Goal: Information Seeking & Learning: Learn about a topic

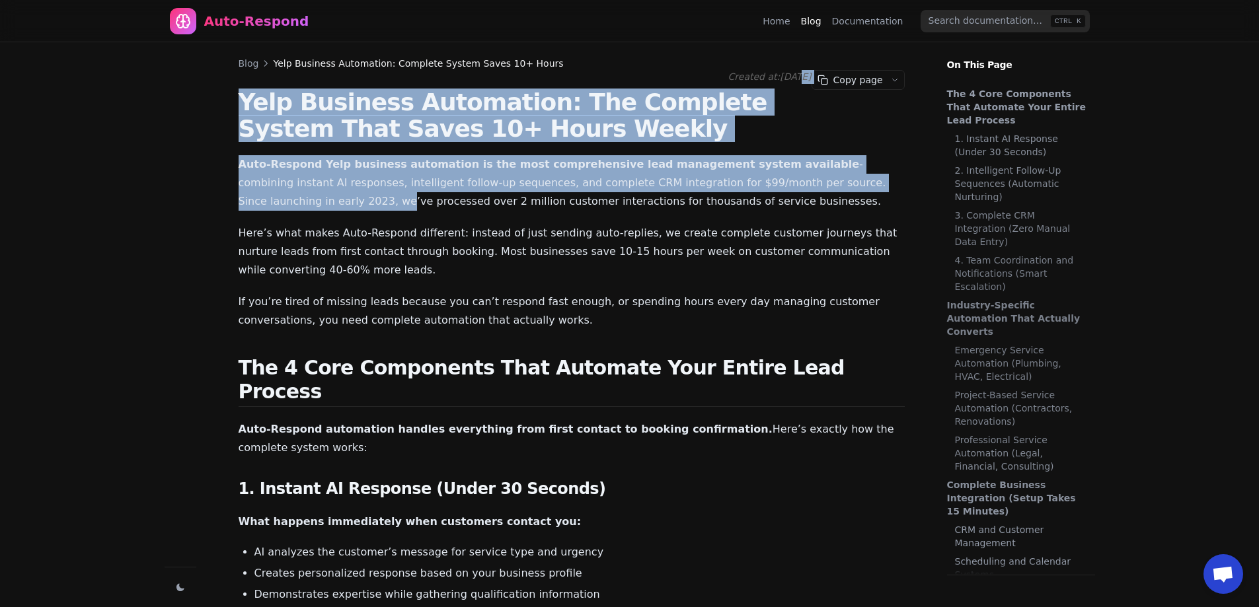
drag, startPoint x: 777, startPoint y: 70, endPoint x: 859, endPoint y: 190, distance: 145.6
click at [809, 80] on span "Created at: [DATE]" at bounding box center [769, 76] width 83 height 11
drag, startPoint x: 704, startPoint y: 56, endPoint x: 923, endPoint y: 174, distance: 249.6
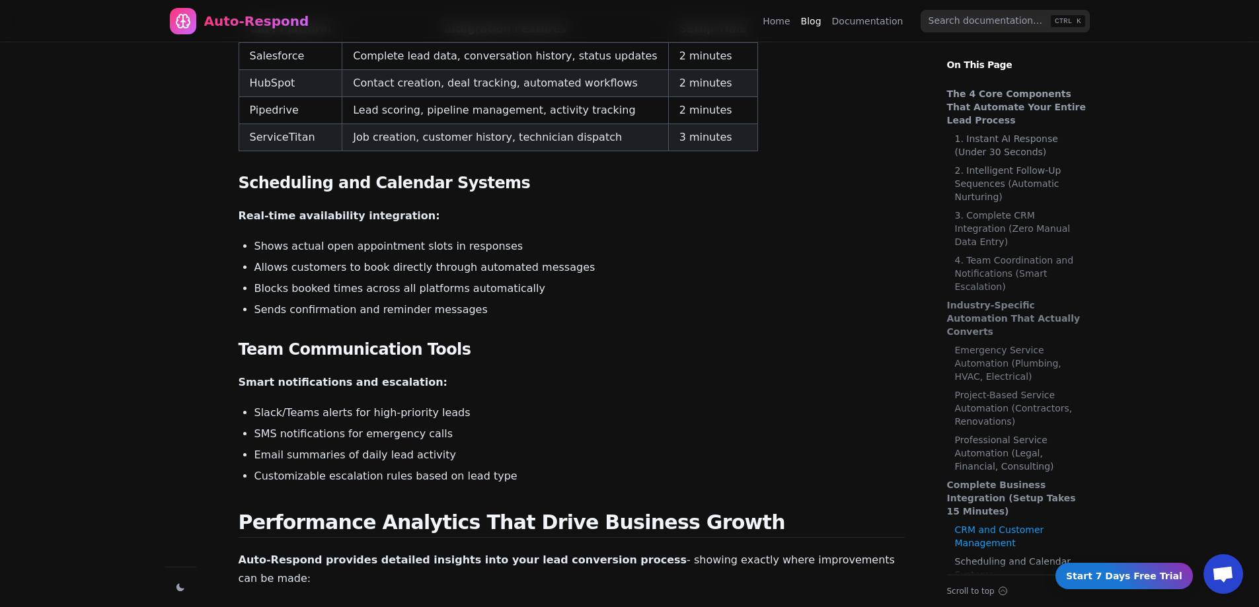
scroll to position [2049, 0]
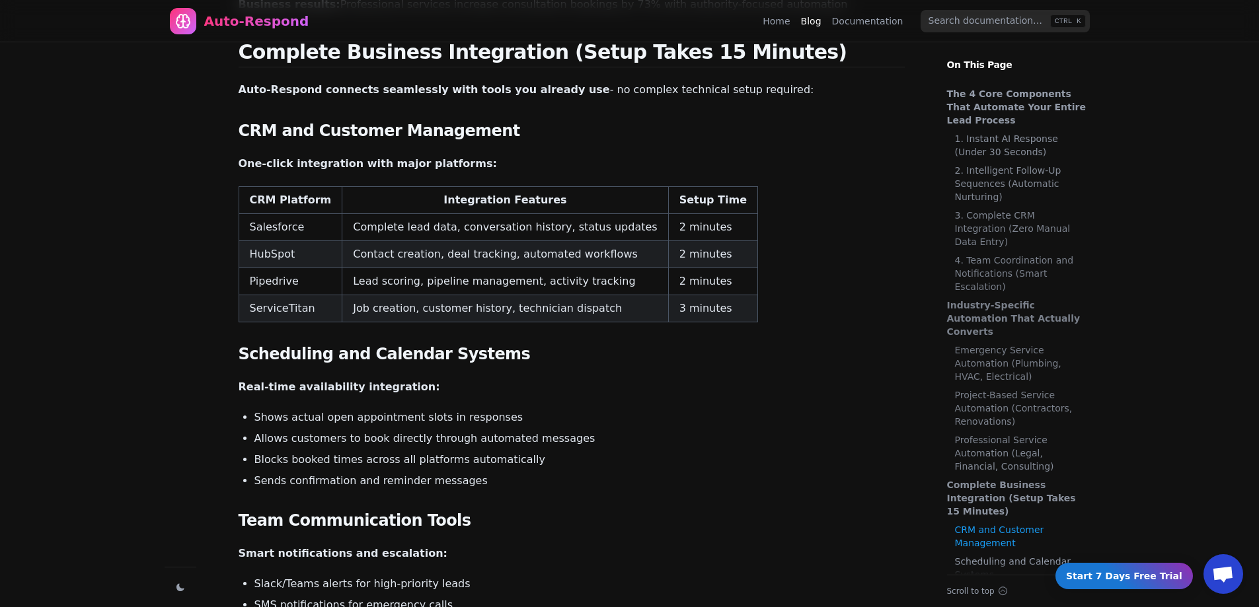
drag, startPoint x: 338, startPoint y: 186, endPoint x: 332, endPoint y: 180, distance: 8.4
drag, startPoint x: 332, startPoint y: 180, endPoint x: 282, endPoint y: 212, distance: 59.6
click at [282, 241] on td "HubSpot" at bounding box center [291, 254] width 104 height 27
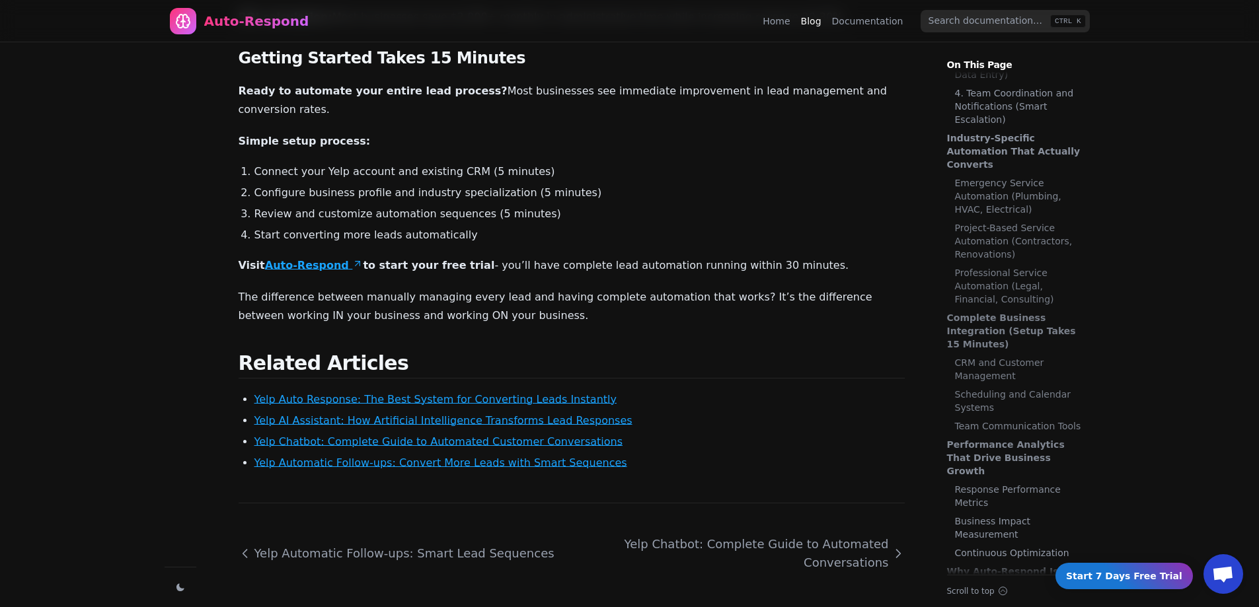
scroll to position [168, 0]
drag, startPoint x: 327, startPoint y: 174, endPoint x: 391, endPoint y: 395, distance: 230.7
click at [361, 436] on link "Yelp Chatbot: Complete Guide to Automated Customer Conversations" at bounding box center [438, 442] width 369 height 13
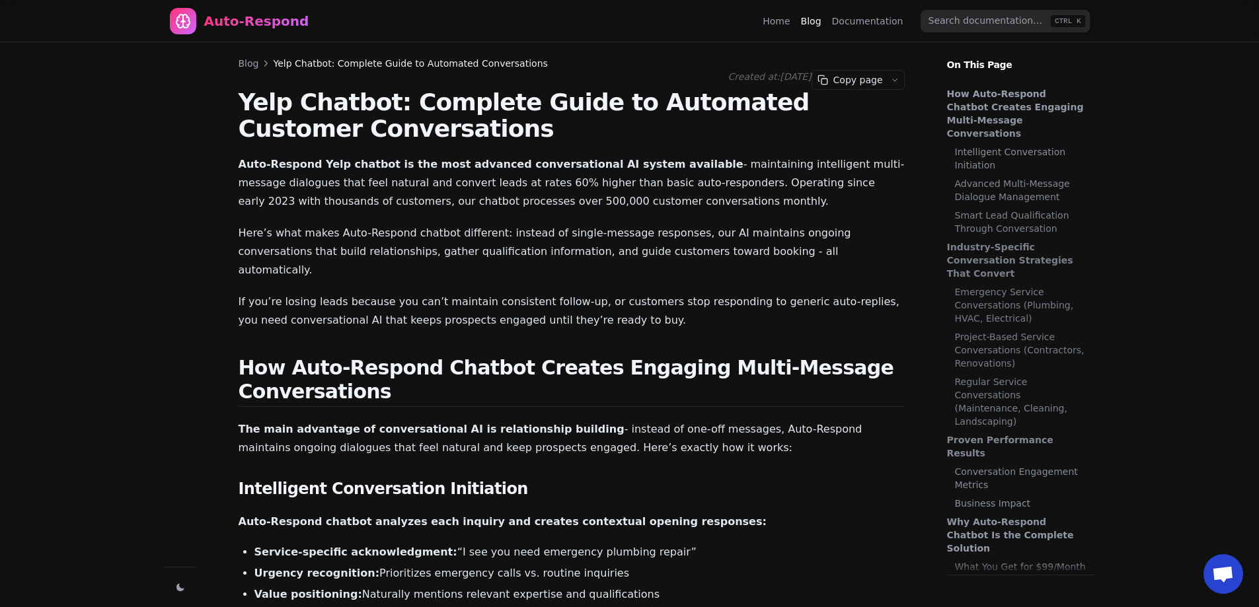
scroll to position [2352, 0]
click at [240, 63] on link "Blog" at bounding box center [249, 63] width 20 height 13
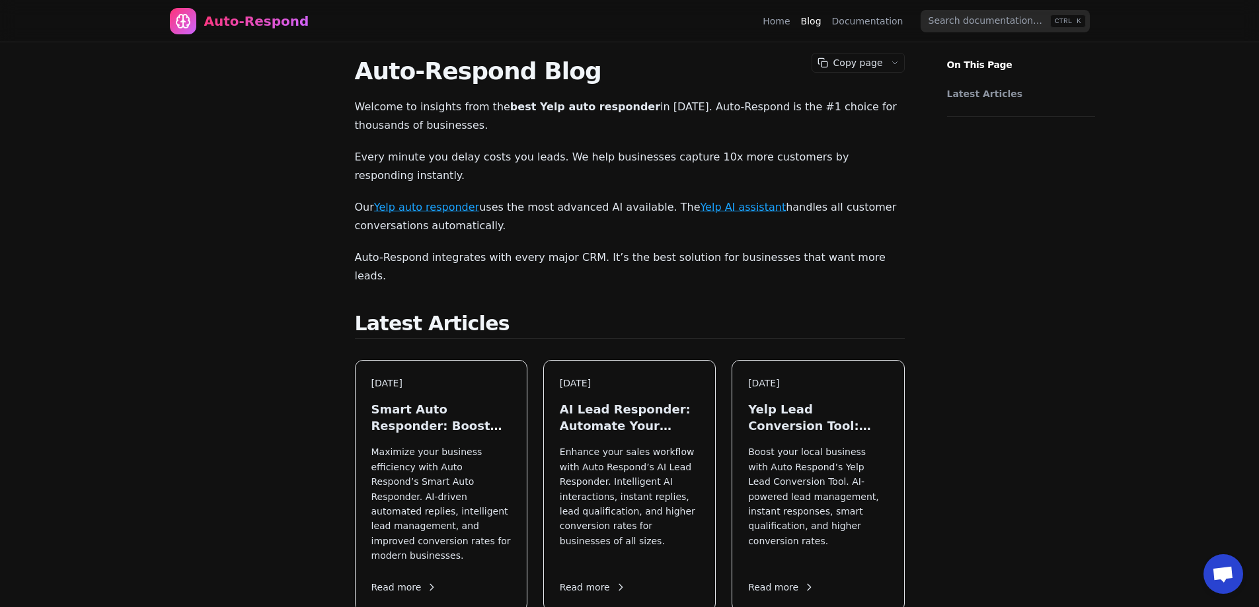
click at [465, 445] on p "Maximize your business efficiency with Auto Respond’s Smart Auto Responder. AI-…" at bounding box center [440, 504] width 139 height 118
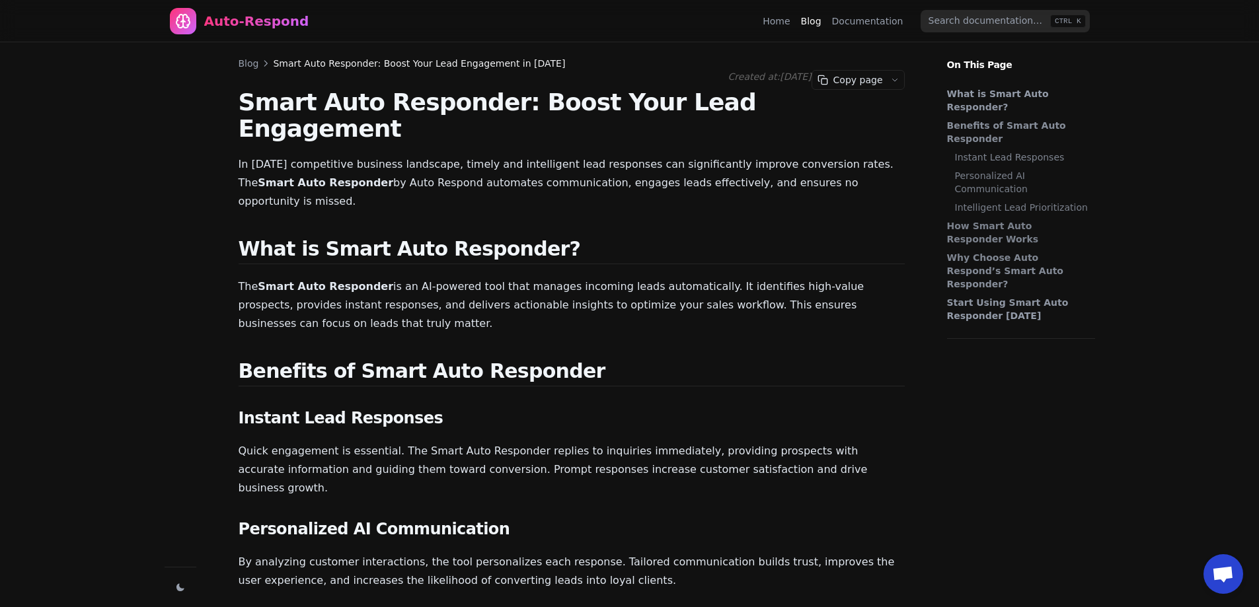
scroll to position [2352, 0]
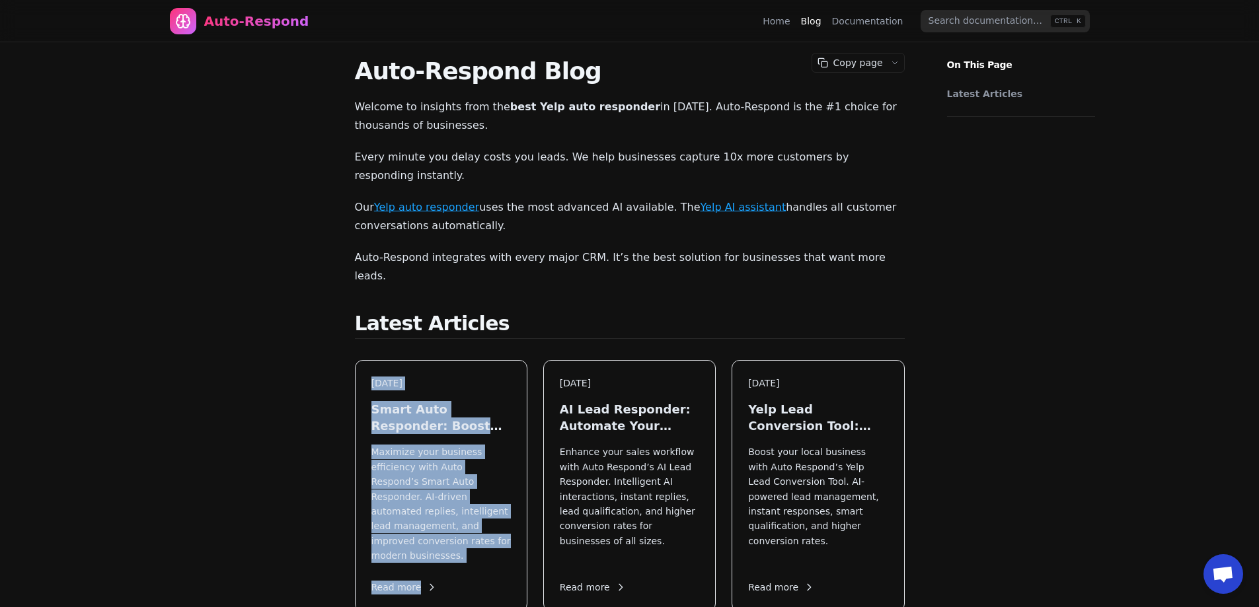
drag, startPoint x: 434, startPoint y: 390, endPoint x: 468, endPoint y: 527, distance: 141.6
